Goal: Transaction & Acquisition: Purchase product/service

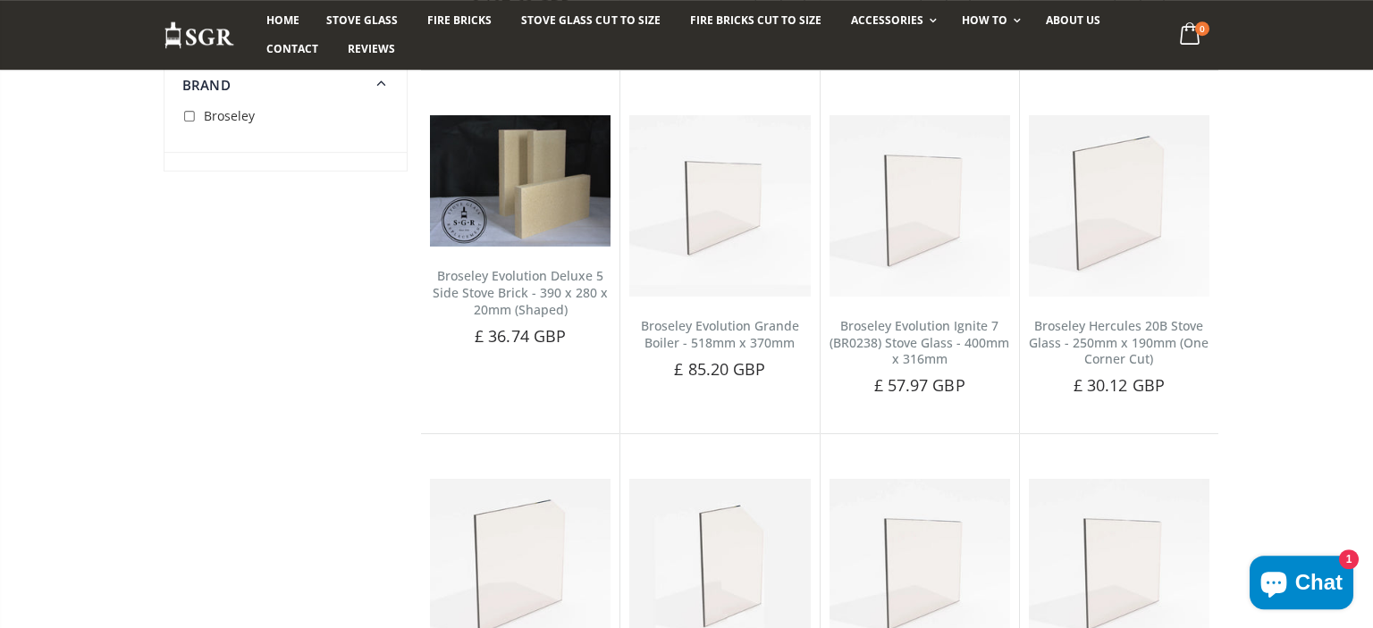
scroll to position [1563, 0]
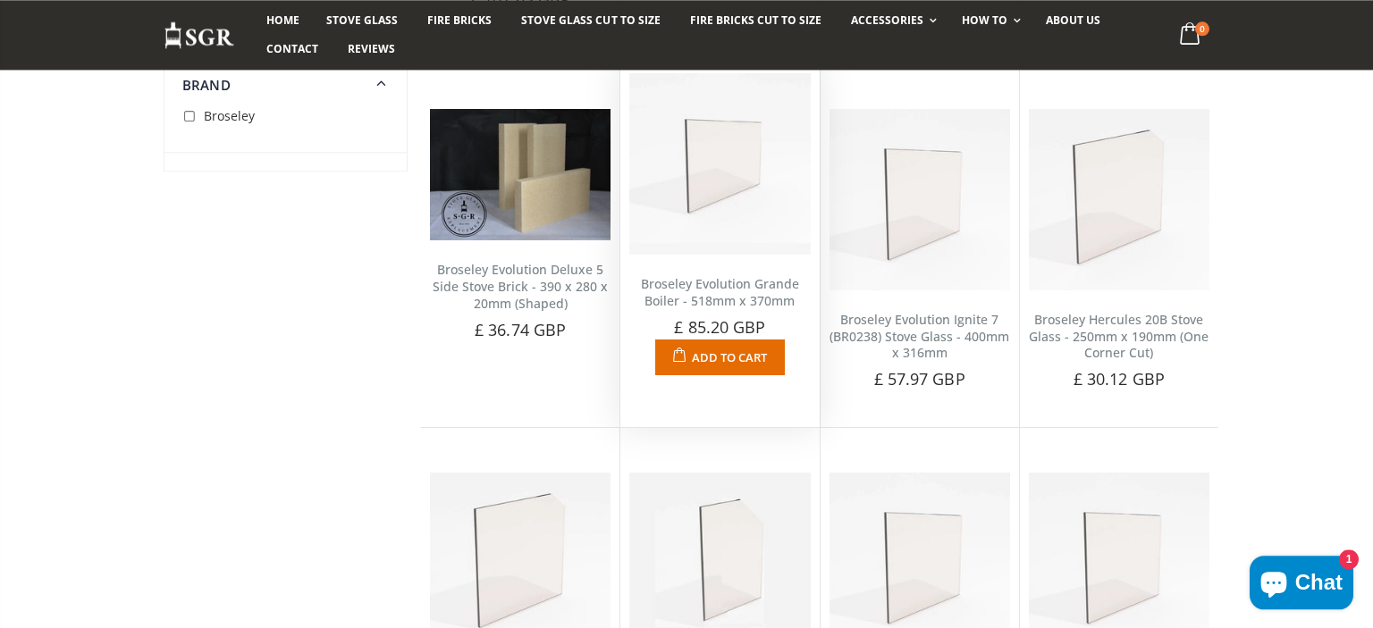
click at [698, 298] on link "Broseley Evolution Grande Boiler - 518mm x 370mm" at bounding box center [720, 292] width 158 height 34
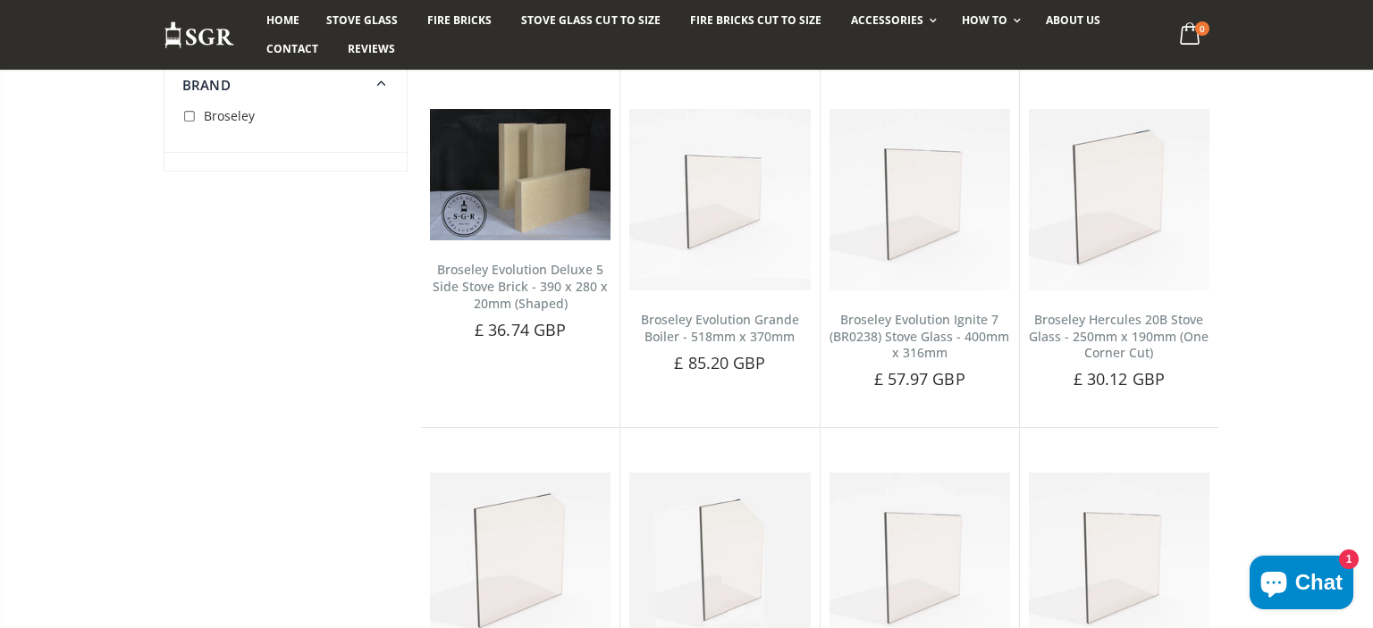
scroll to position [1496, 0]
